Goal: Transaction & Acquisition: Purchase product/service

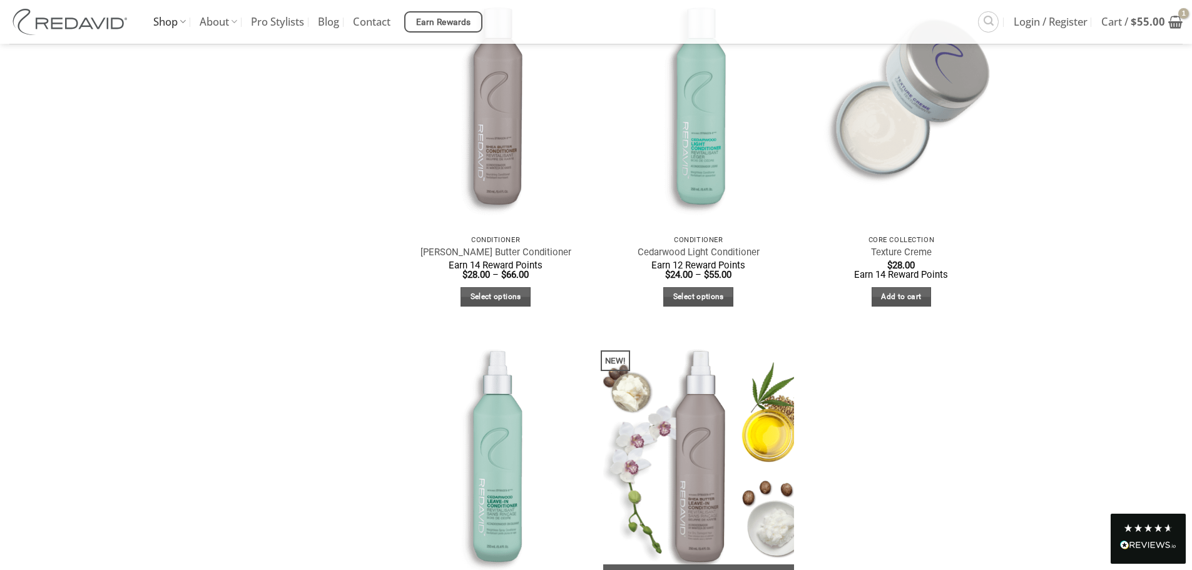
scroll to position [751, 0]
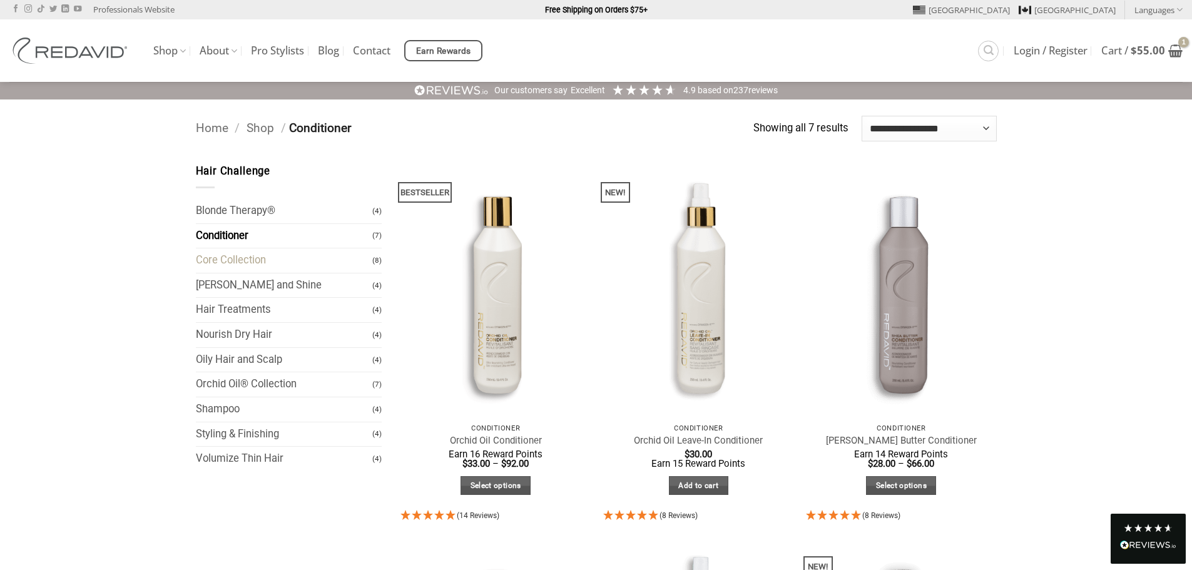
click at [241, 262] on link "Core Collection" at bounding box center [284, 260] width 177 height 24
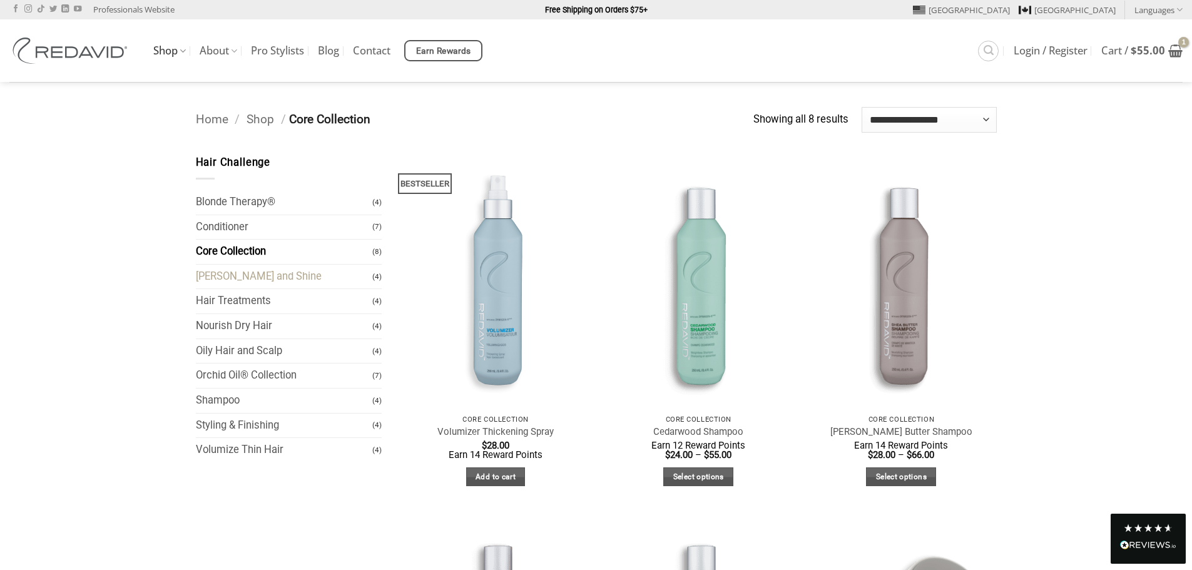
click at [230, 280] on link "[PERSON_NAME] and Shine" at bounding box center [284, 277] width 177 height 24
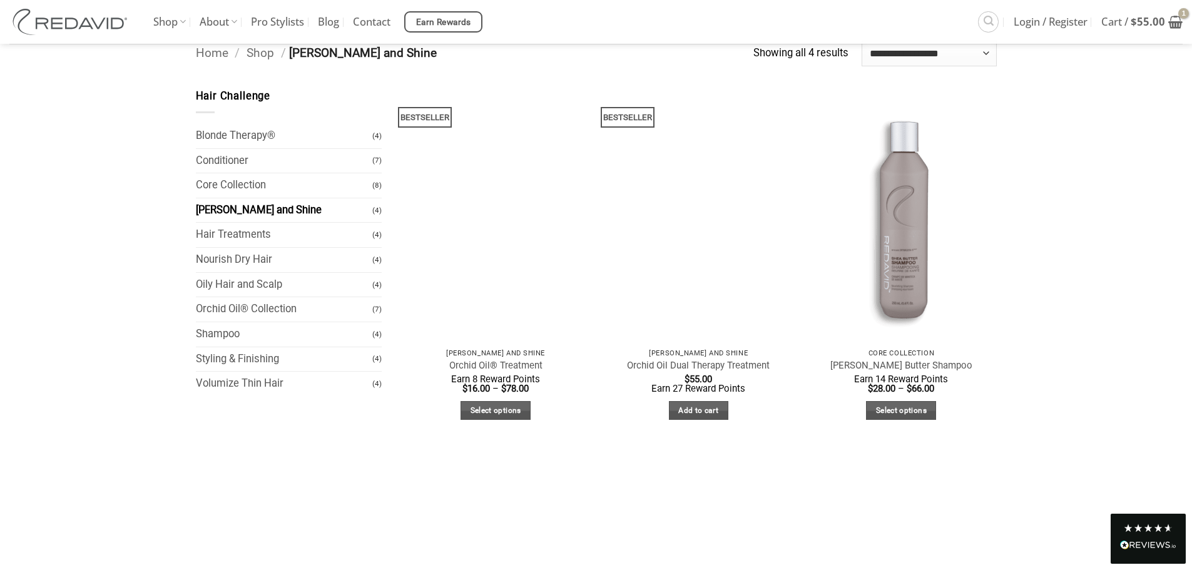
scroll to position [63, 0]
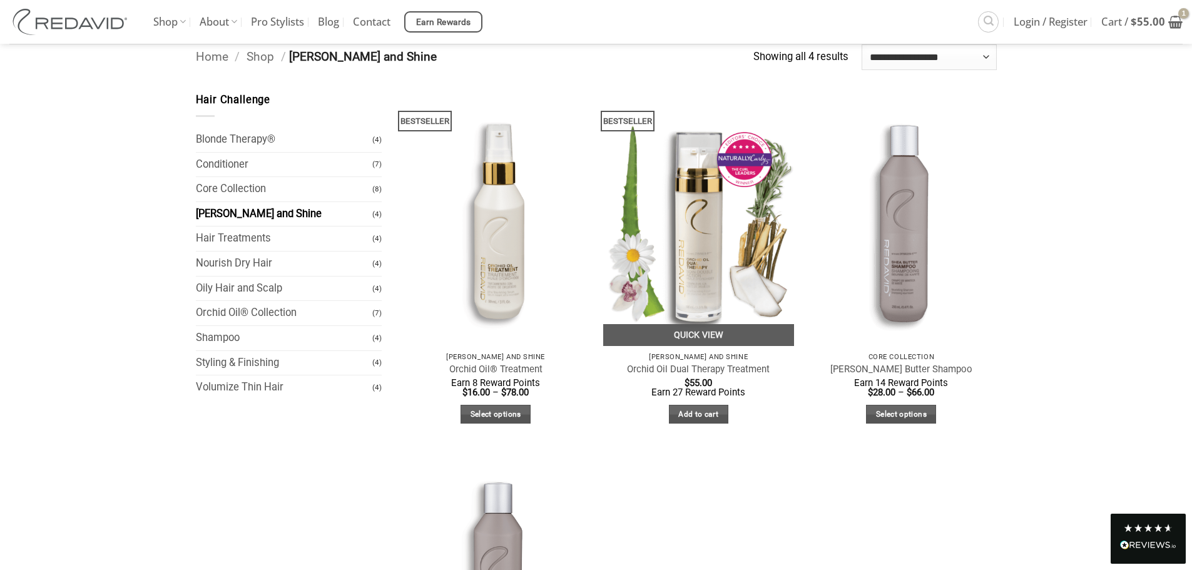
click at [691, 248] on img at bounding box center [698, 219] width 191 height 254
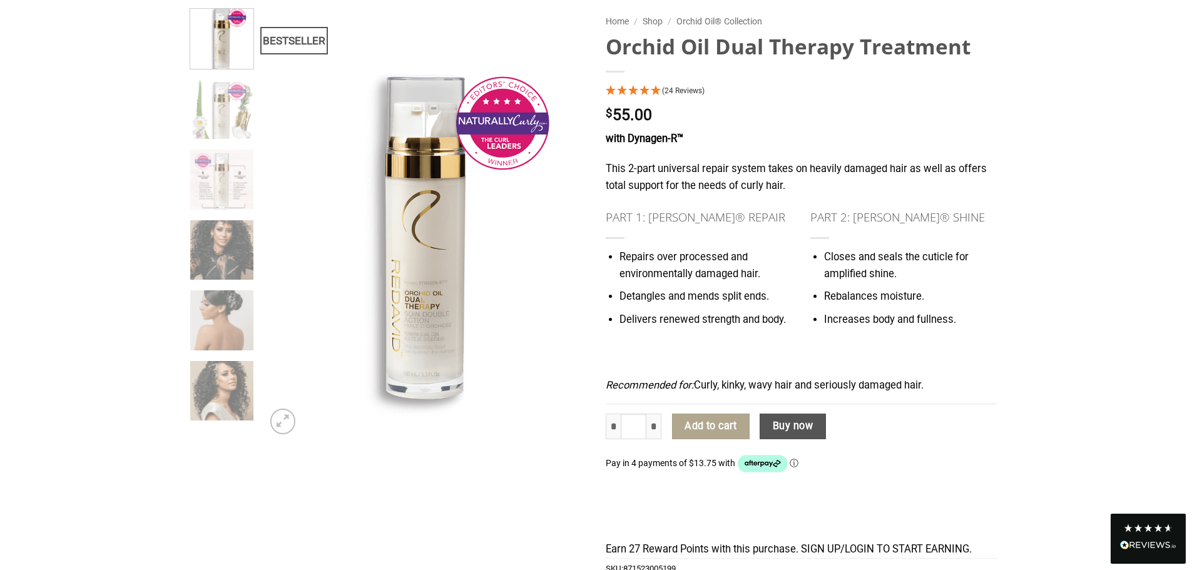
scroll to position [125, 0]
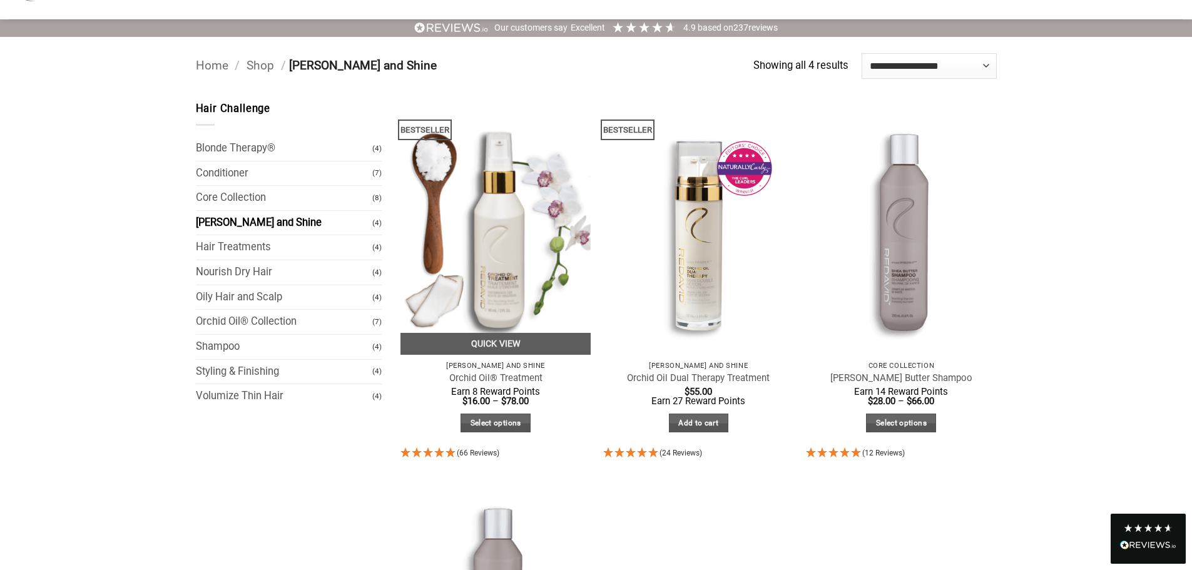
click at [512, 248] on img at bounding box center [495, 228] width 191 height 254
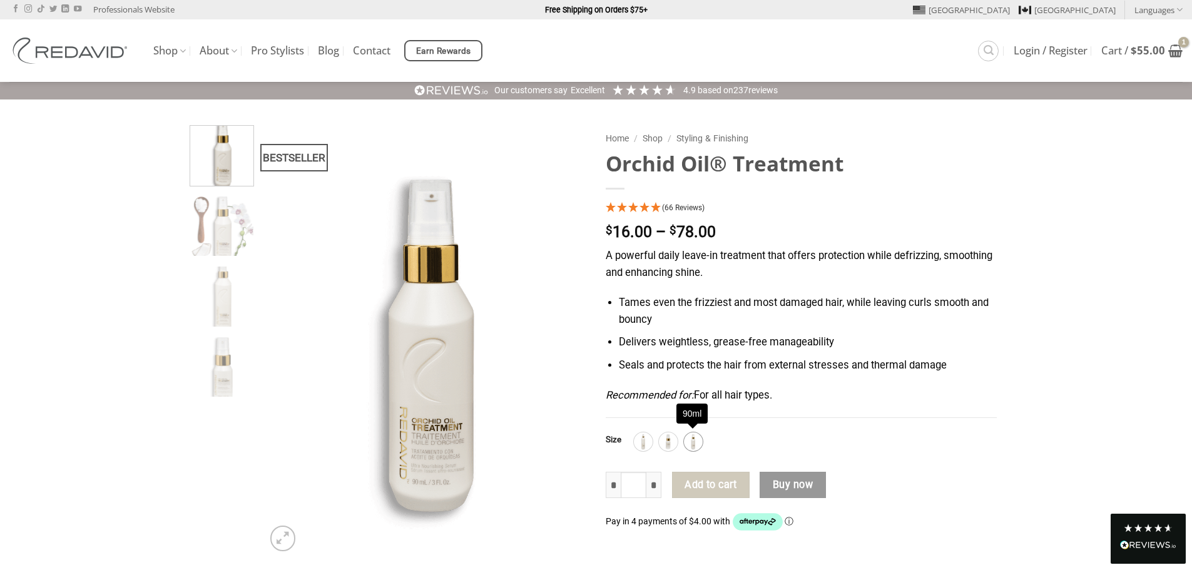
click at [693, 438] on img at bounding box center [693, 442] width 16 height 16
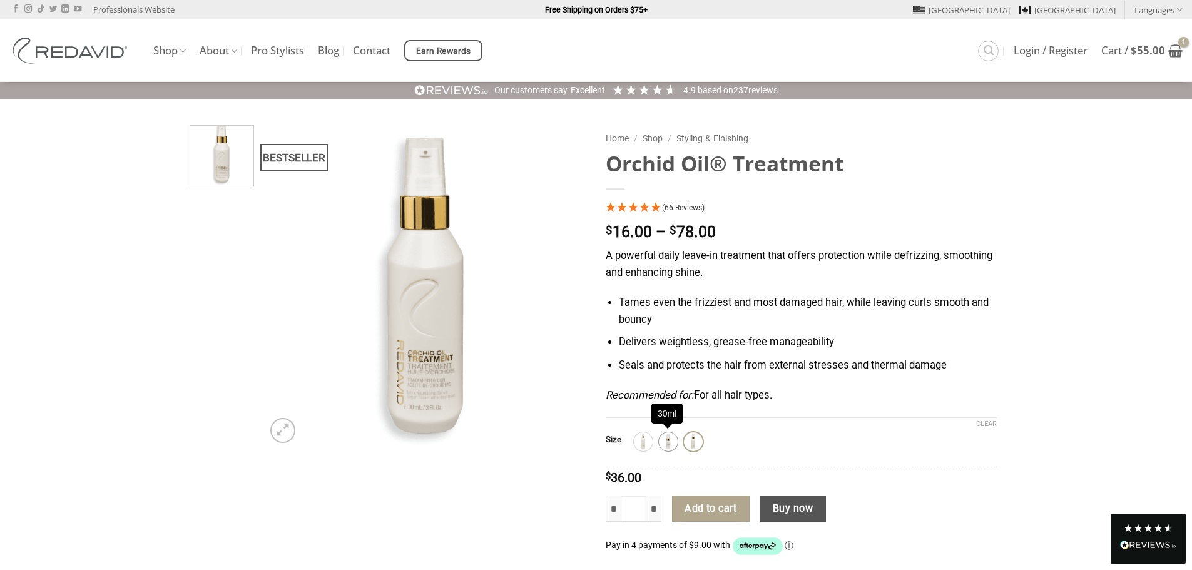
click at [670, 444] on img at bounding box center [668, 442] width 16 height 16
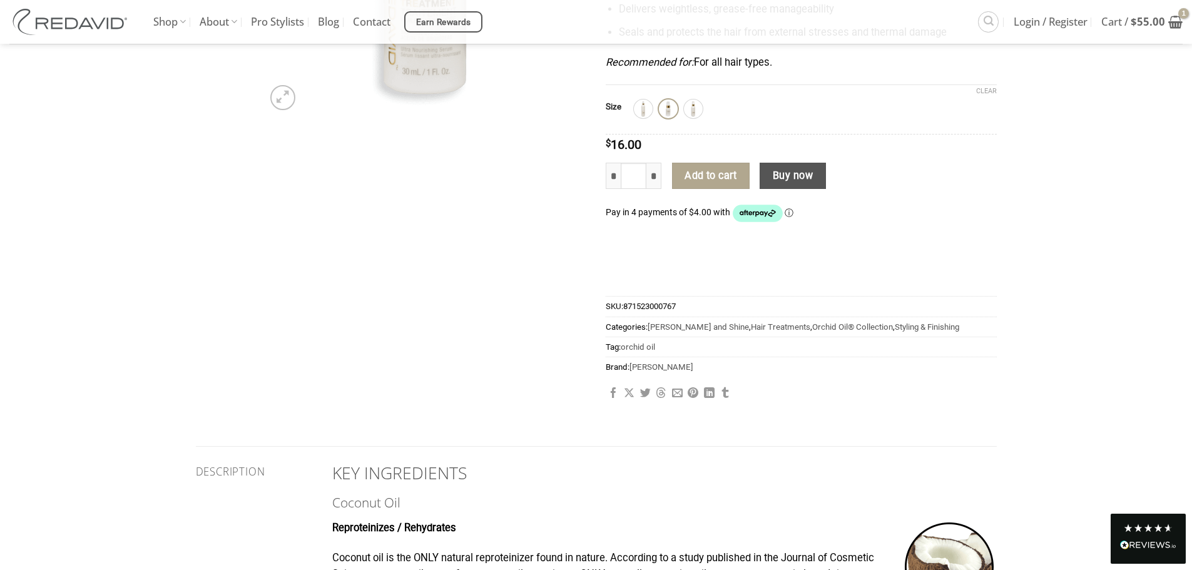
scroll to position [20, 0]
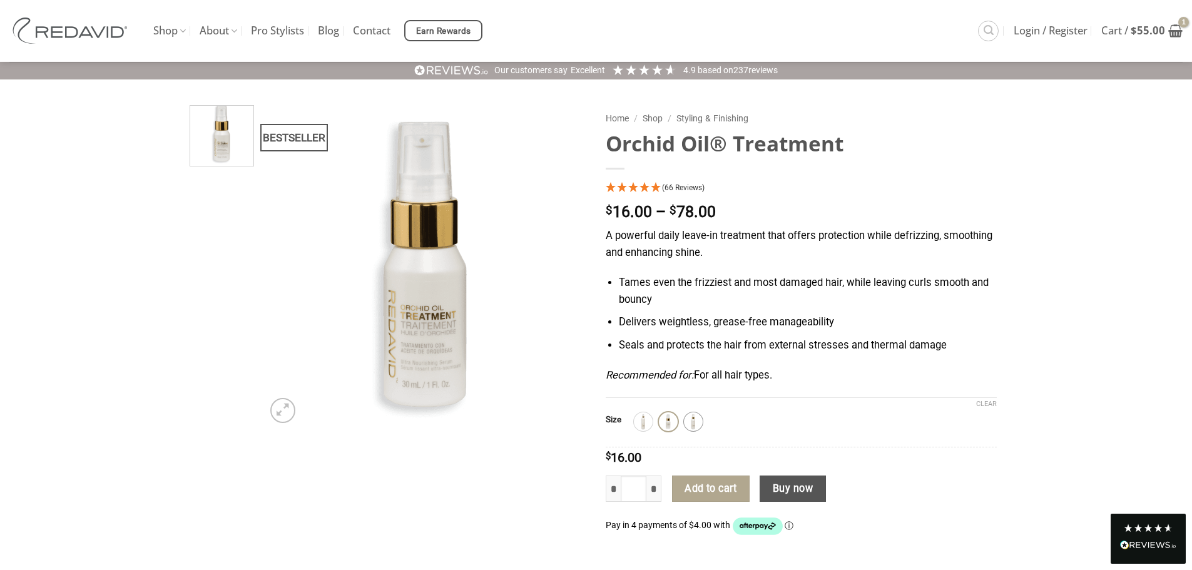
drag, startPoint x: 729, startPoint y: 491, endPoint x: 693, endPoint y: 419, distance: 80.6
click at [729, 491] on button "Add to cart" at bounding box center [711, 488] width 78 height 26
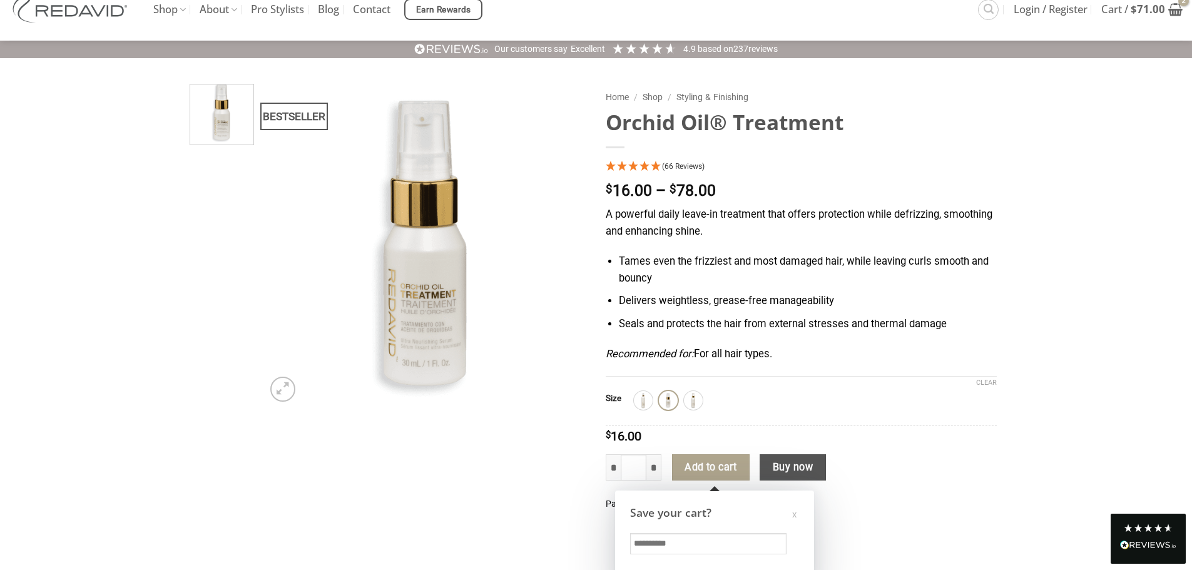
scroll to position [0, 0]
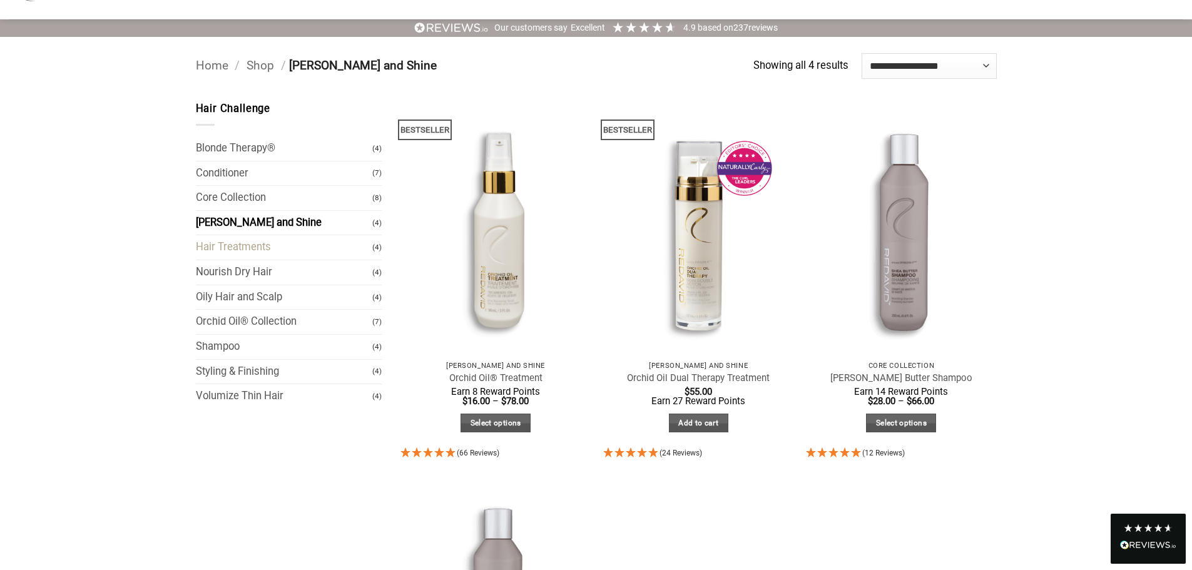
click at [246, 248] on link "Hair Treatments" at bounding box center [284, 247] width 177 height 24
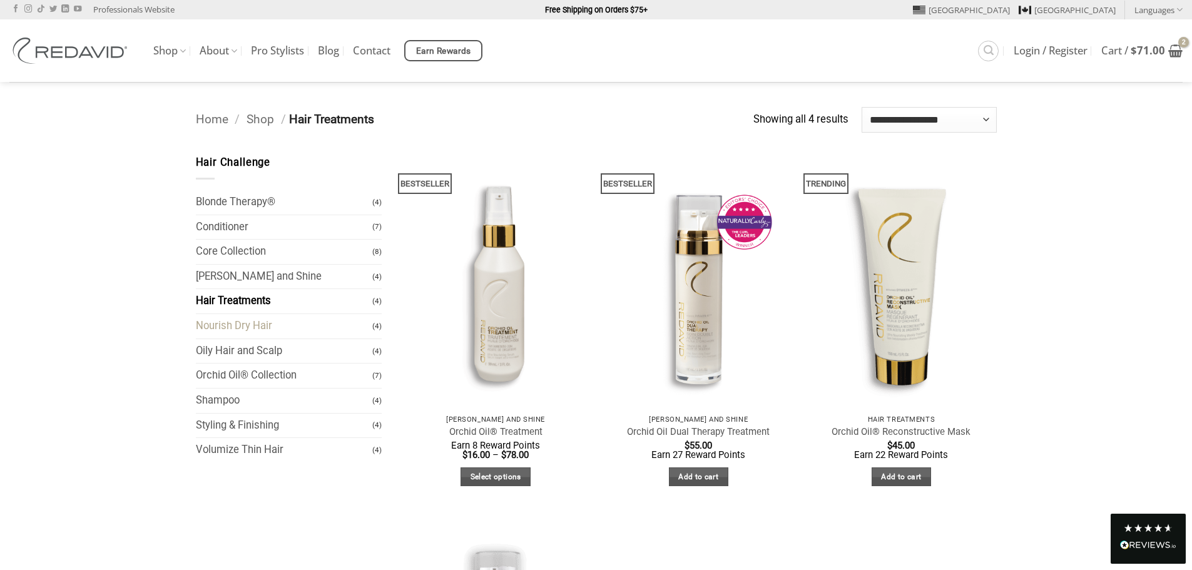
click at [222, 329] on link "Nourish Dry Hair" at bounding box center [284, 326] width 177 height 24
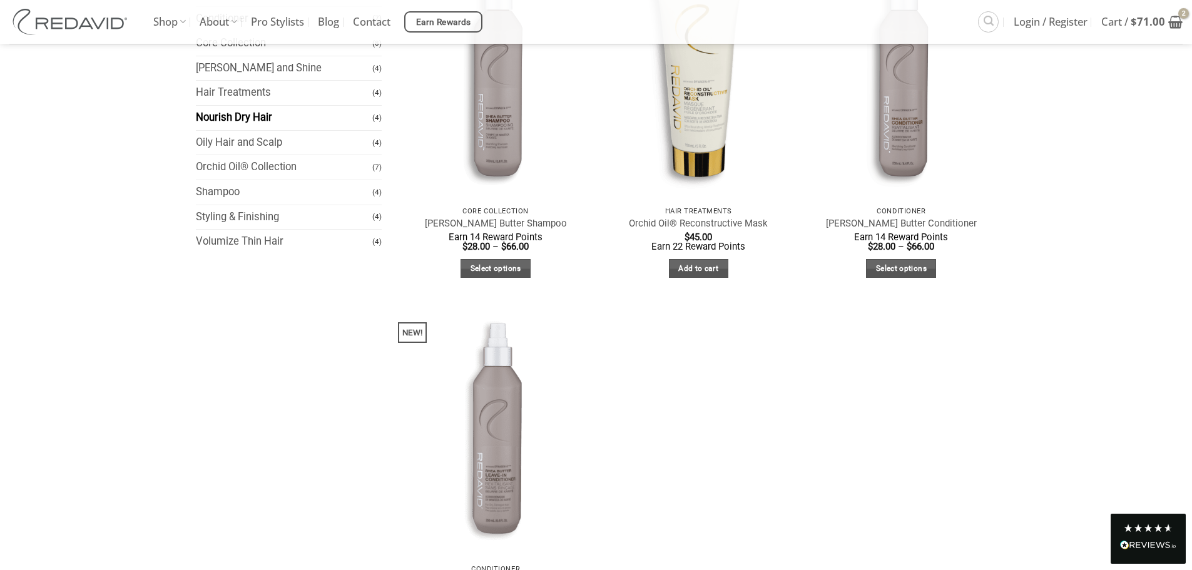
scroll to position [250, 0]
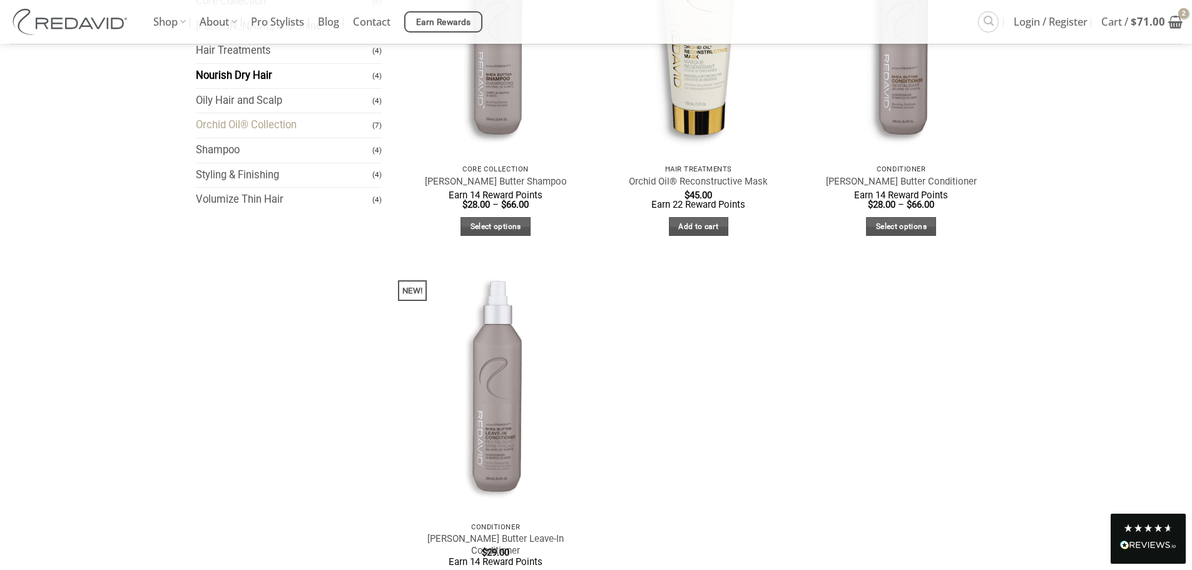
click at [236, 121] on link "Orchid Oil® Collection" at bounding box center [284, 125] width 177 height 24
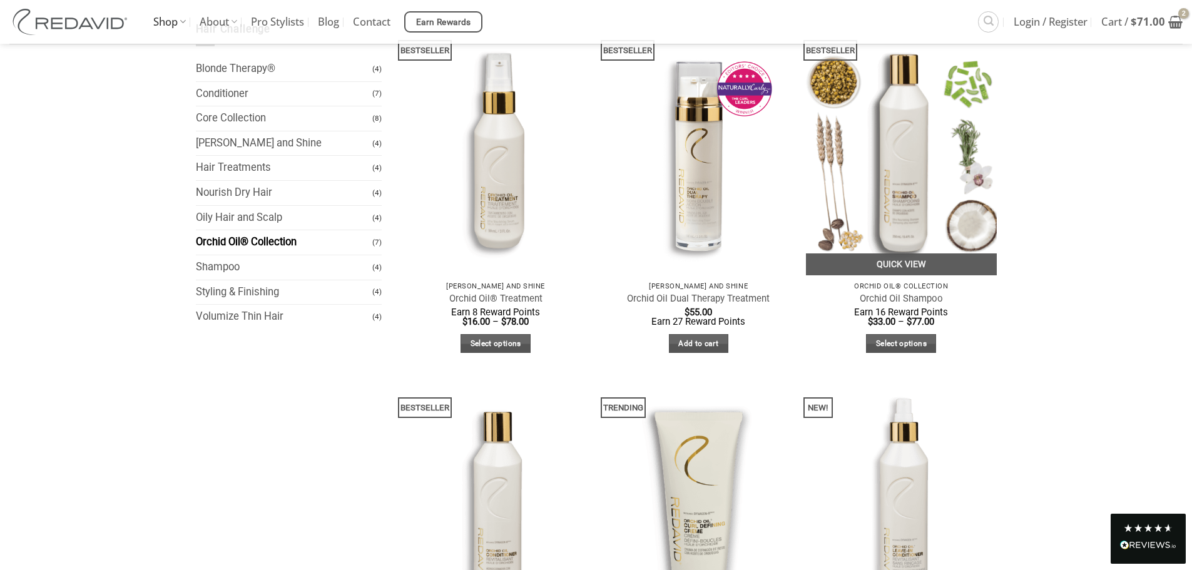
scroll to position [63, 0]
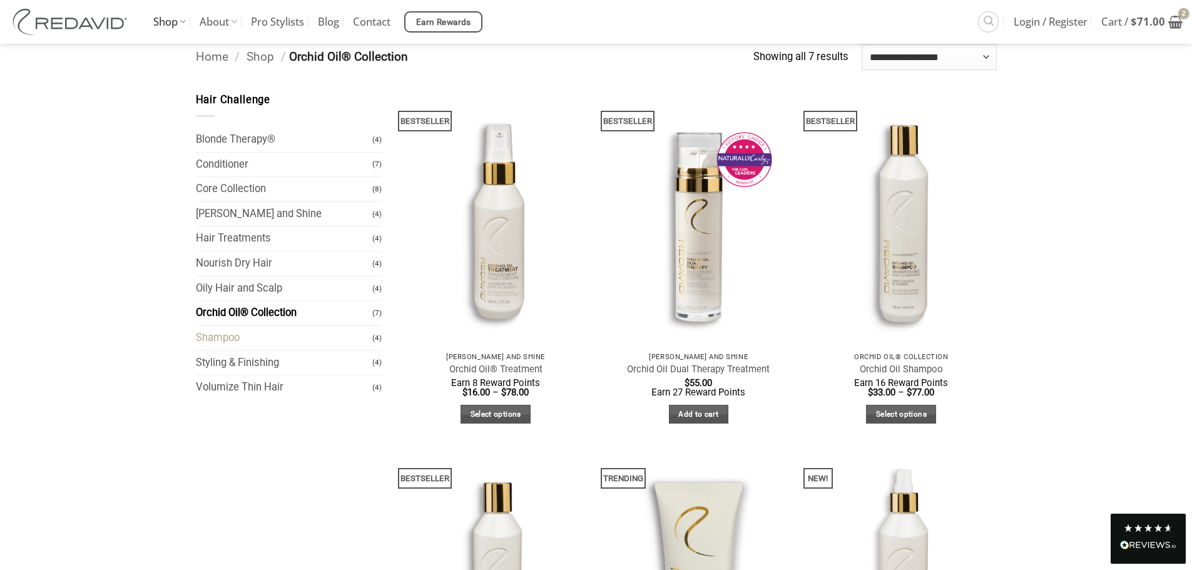
click at [217, 336] on link "Shampoo" at bounding box center [284, 338] width 177 height 24
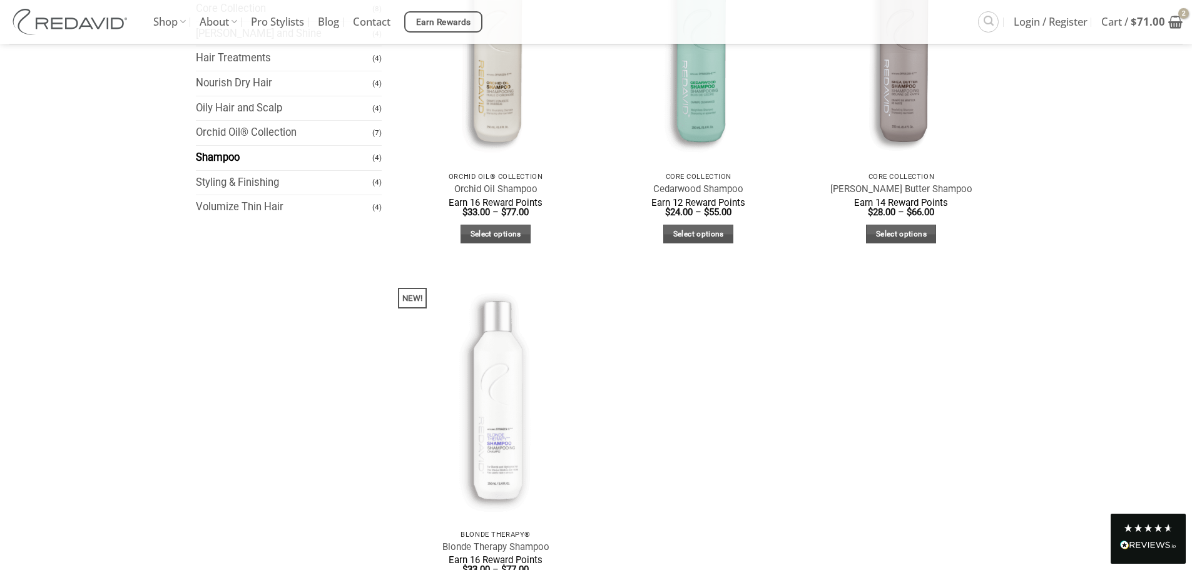
scroll to position [63, 0]
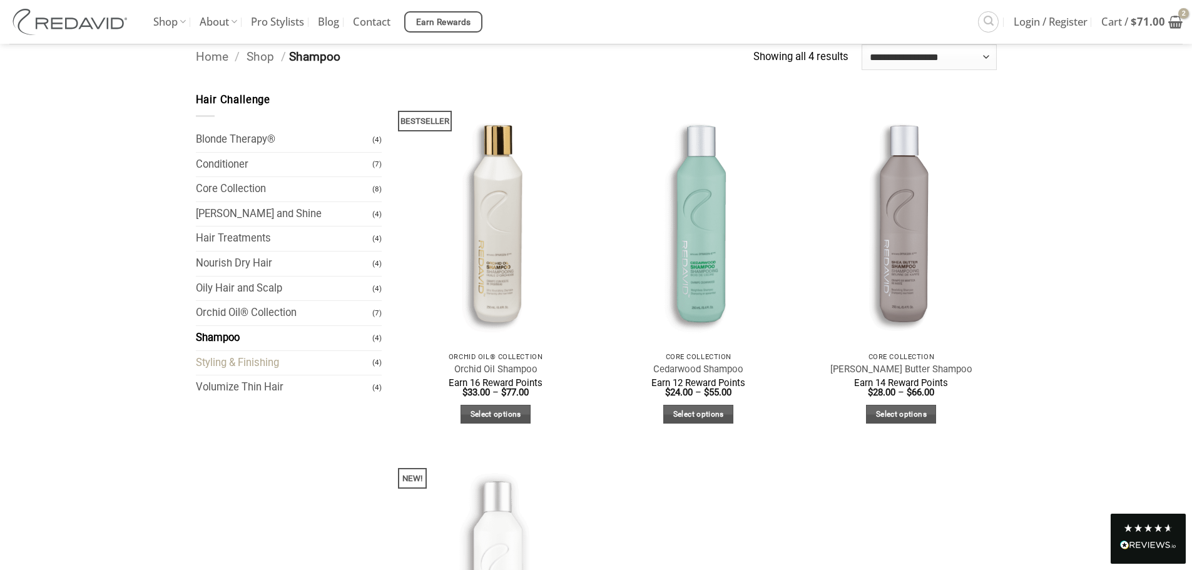
click at [238, 365] on link "Styling & Finishing" at bounding box center [284, 363] width 177 height 24
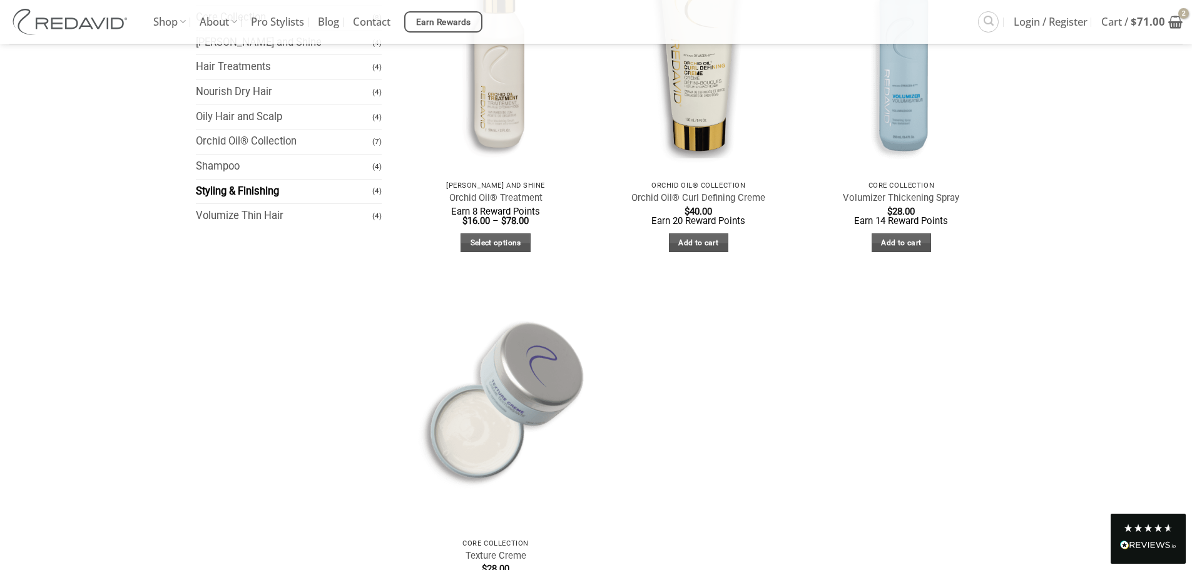
scroll to position [63, 0]
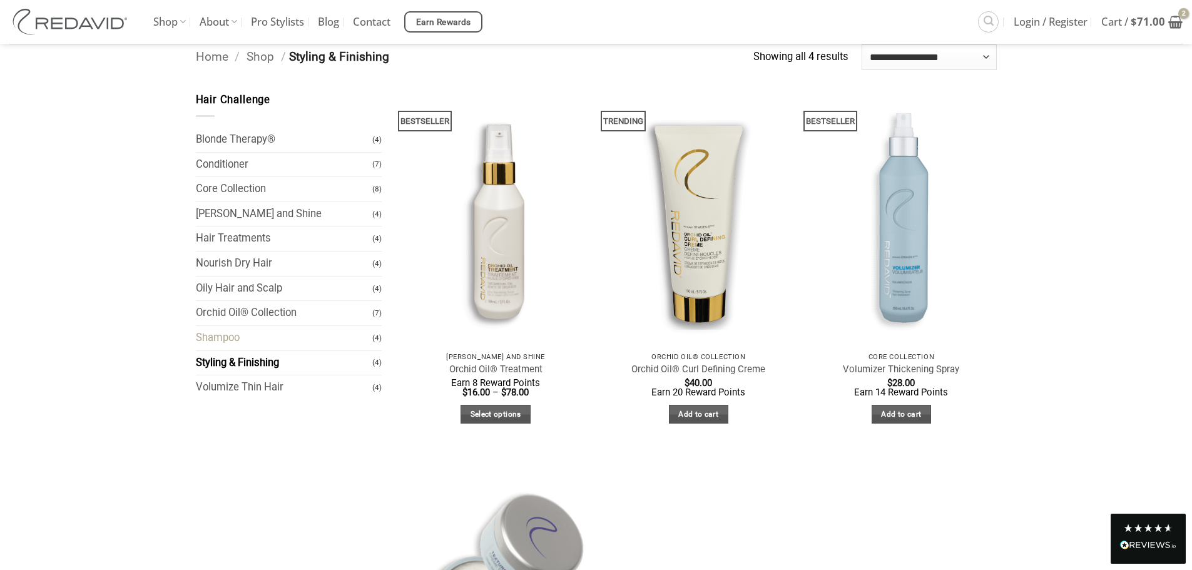
click at [218, 335] on link "Shampoo" at bounding box center [284, 338] width 177 height 24
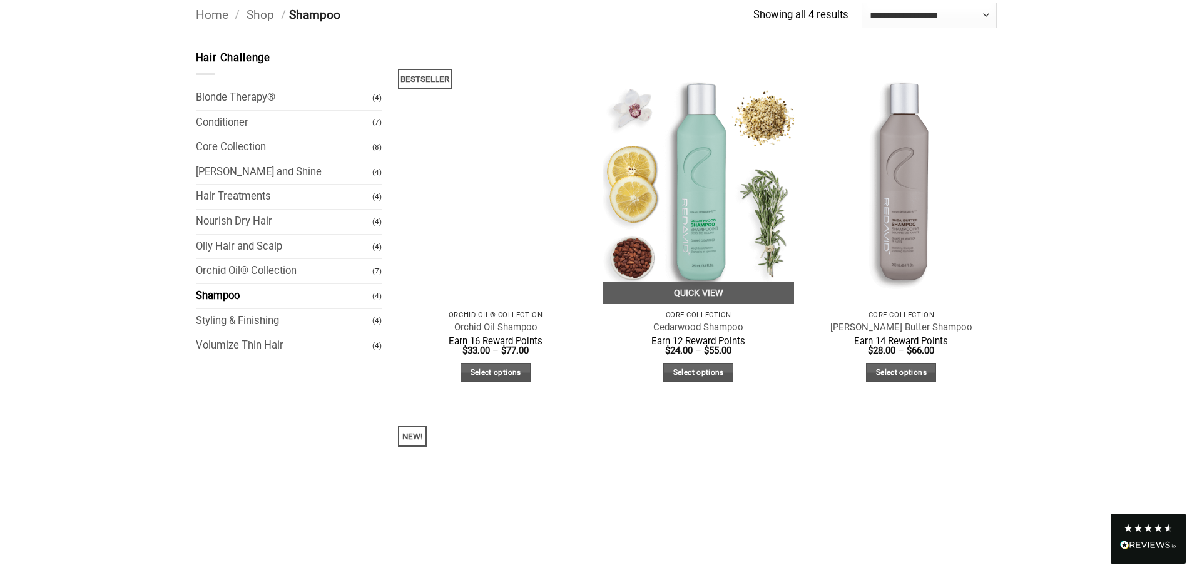
scroll to position [125, 0]
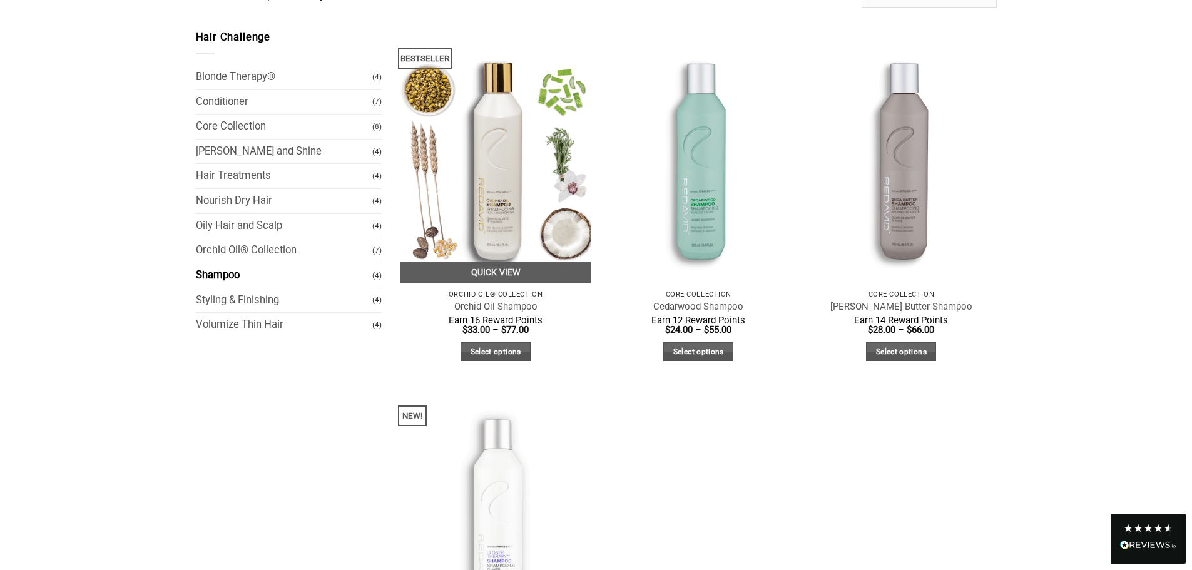
click at [487, 226] on img at bounding box center [495, 156] width 191 height 254
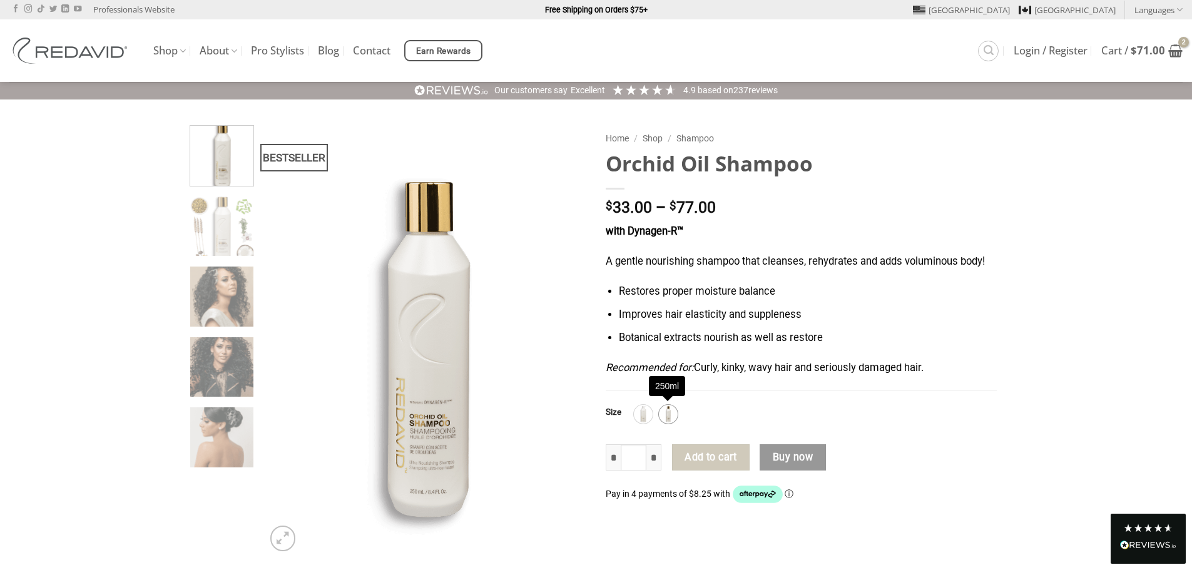
click at [666, 417] on img at bounding box center [668, 414] width 16 height 16
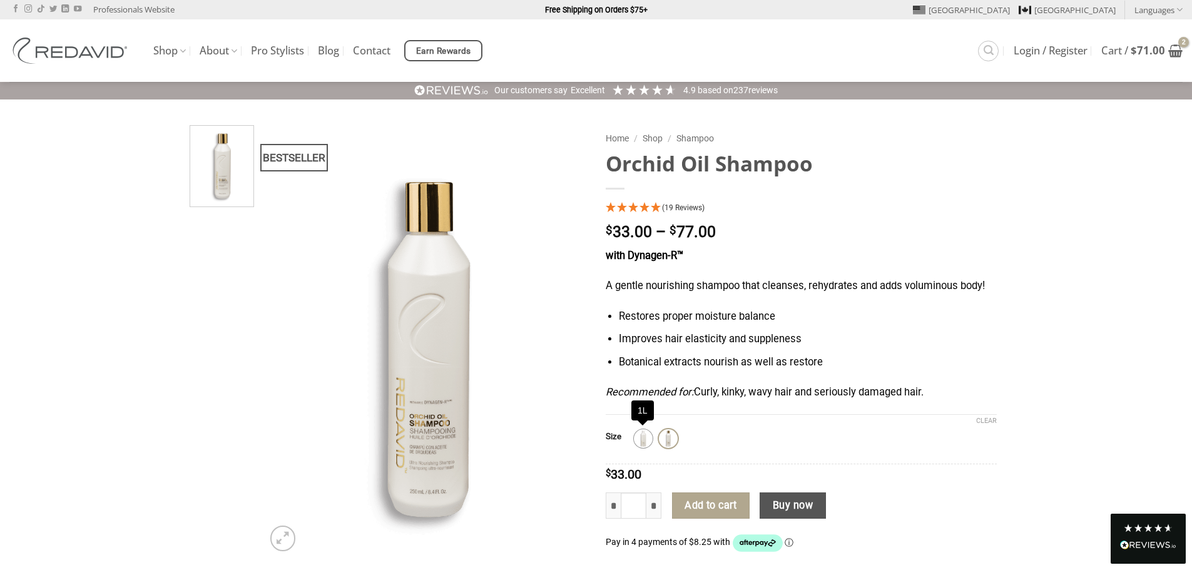
click at [643, 442] on img at bounding box center [643, 438] width 16 height 16
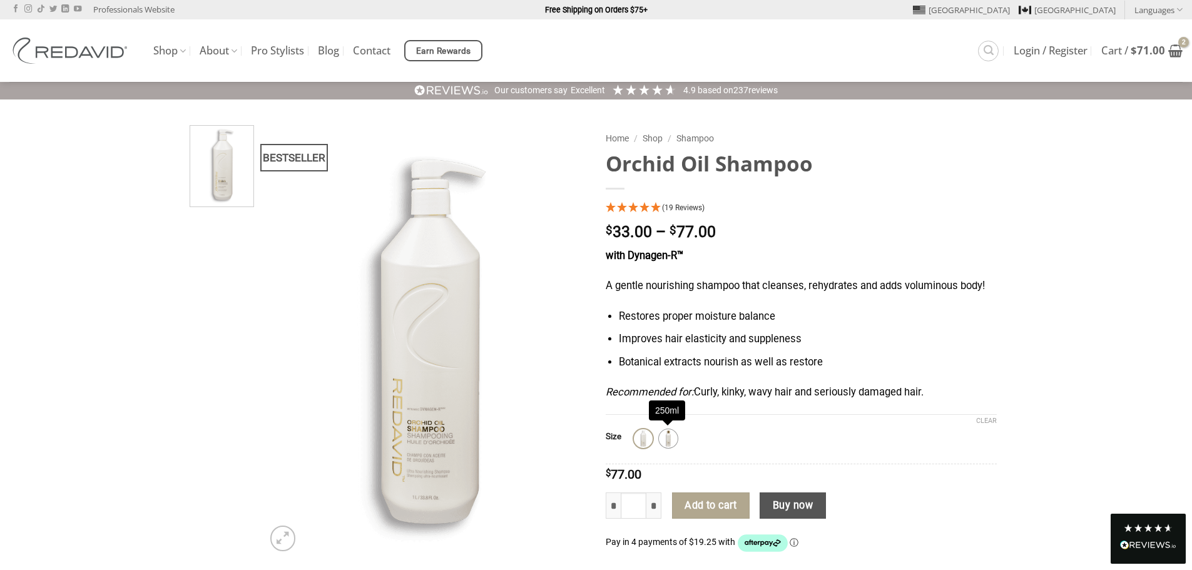
click at [665, 440] on img at bounding box center [668, 438] width 16 height 16
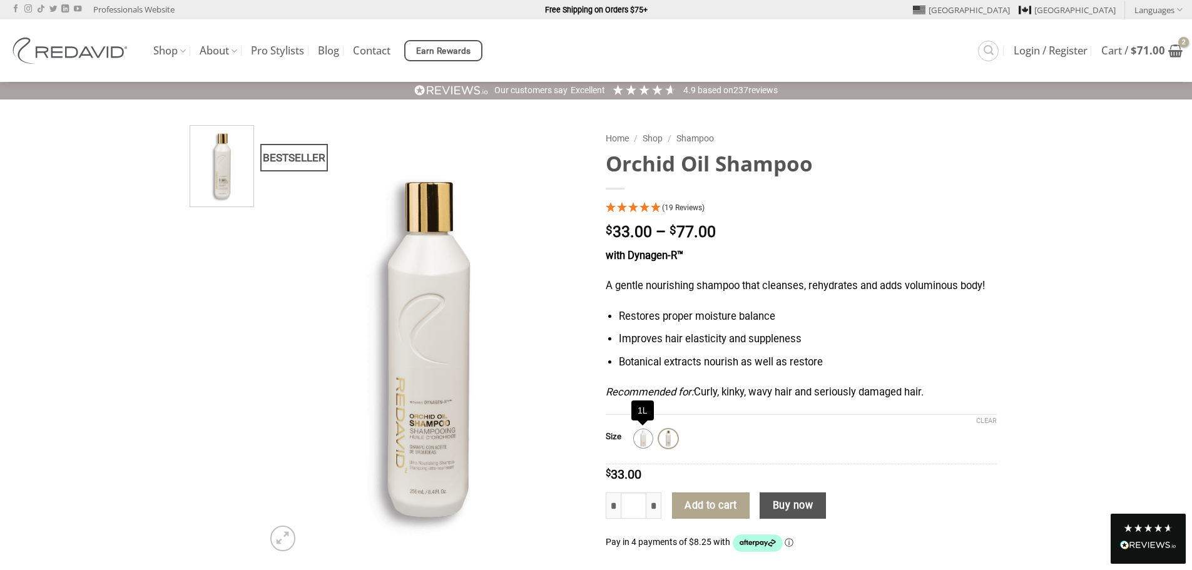
click at [641, 439] on img at bounding box center [643, 438] width 16 height 16
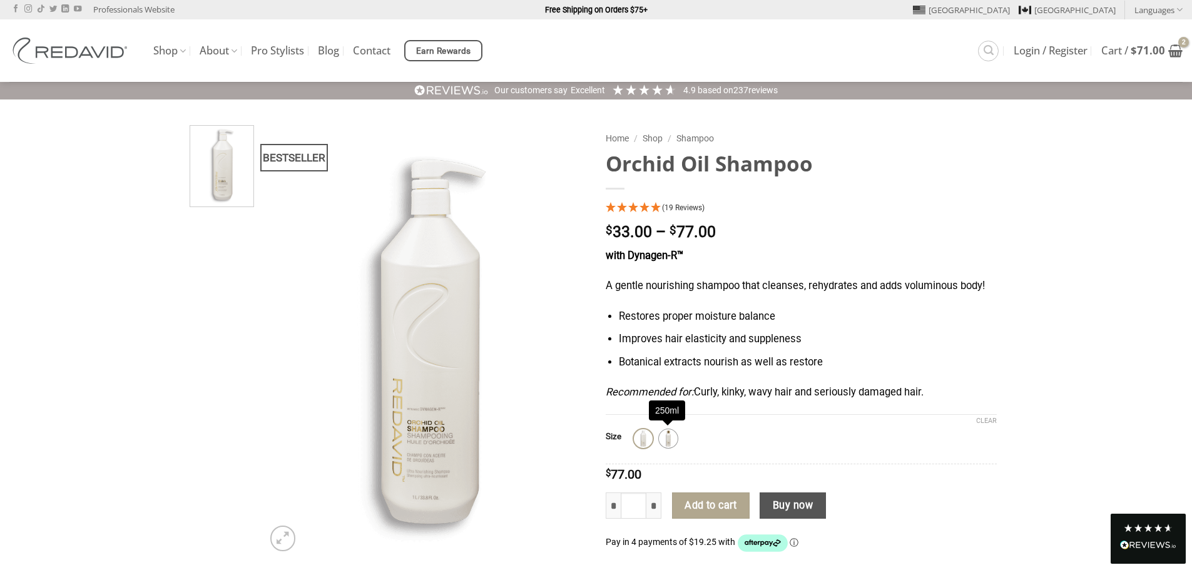
click at [668, 439] on img at bounding box center [668, 438] width 16 height 16
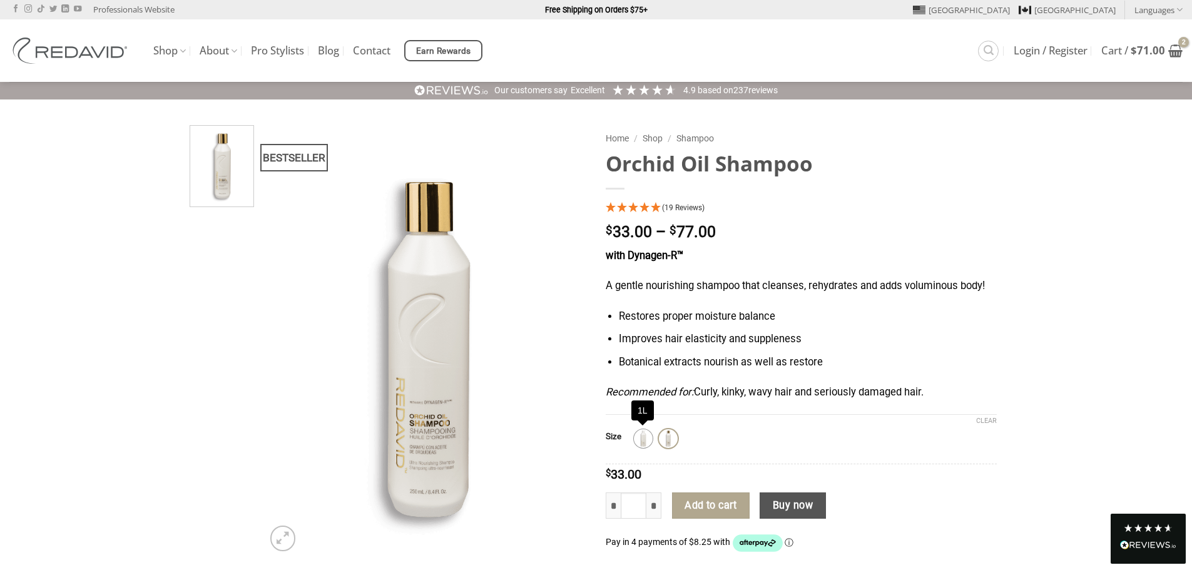
click at [640, 438] on img at bounding box center [643, 438] width 16 height 16
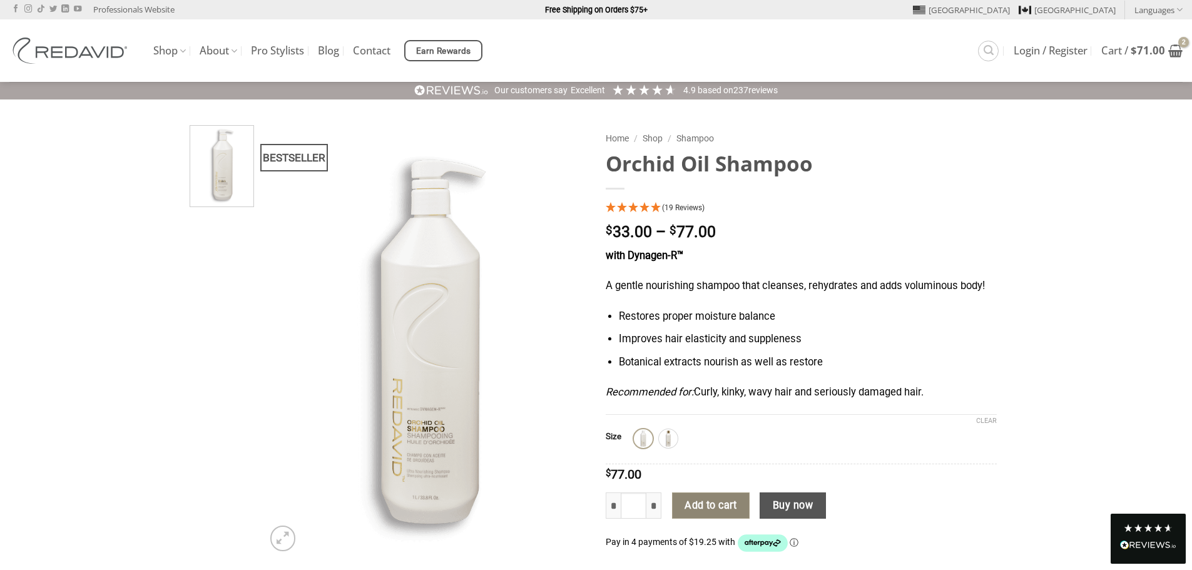
click at [713, 507] on button "Add to cart" at bounding box center [711, 505] width 78 height 26
